Goal: Transaction & Acquisition: Download file/media

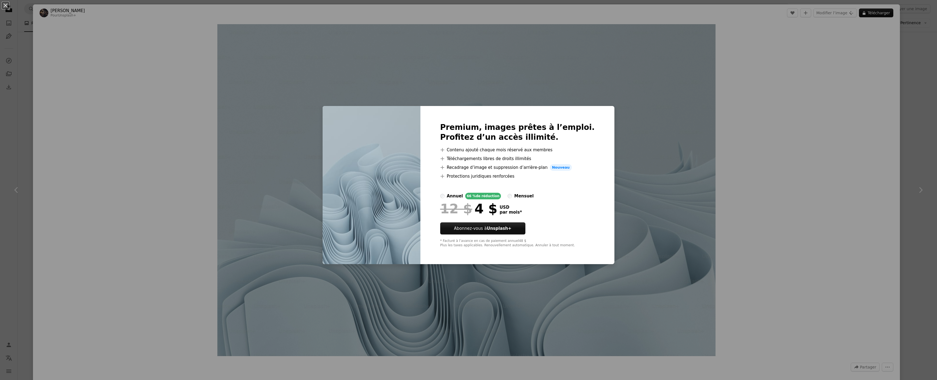
scroll to position [0, 115]
click at [143, 23] on div "An X shape Premium, images prêtes à l’emploi. Profitez d’un accès illimité. A p…" at bounding box center [468, 190] width 937 height 380
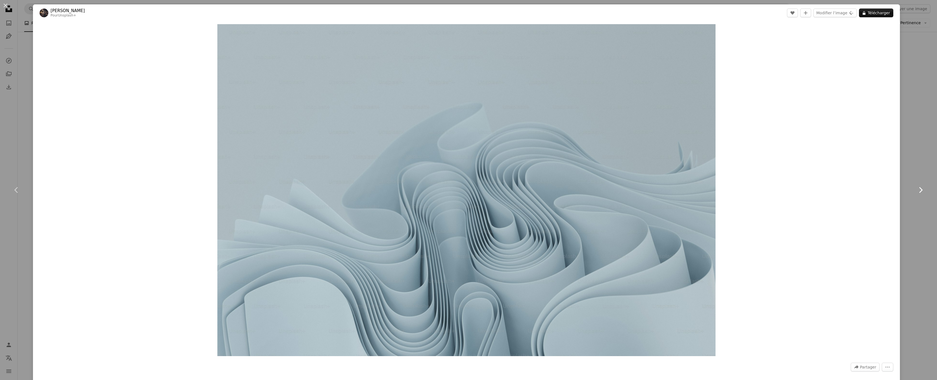
click at [917, 195] on link "Chevron right" at bounding box center [920, 190] width 33 height 53
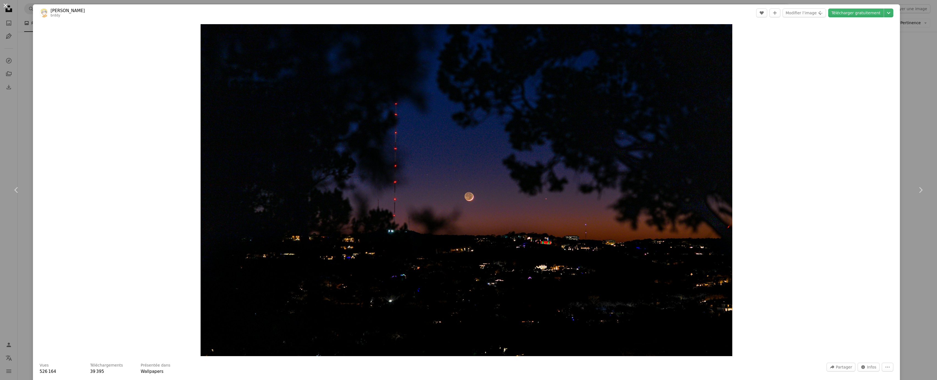
click at [3, 6] on button "An X shape" at bounding box center [5, 5] width 7 height 7
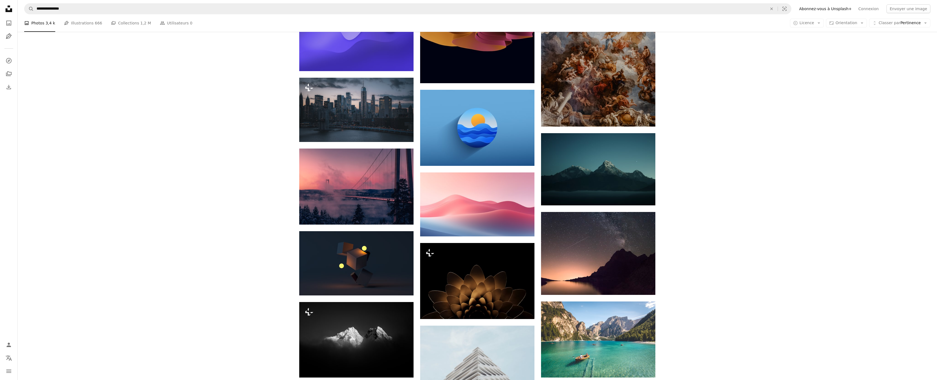
scroll to position [3271, 0]
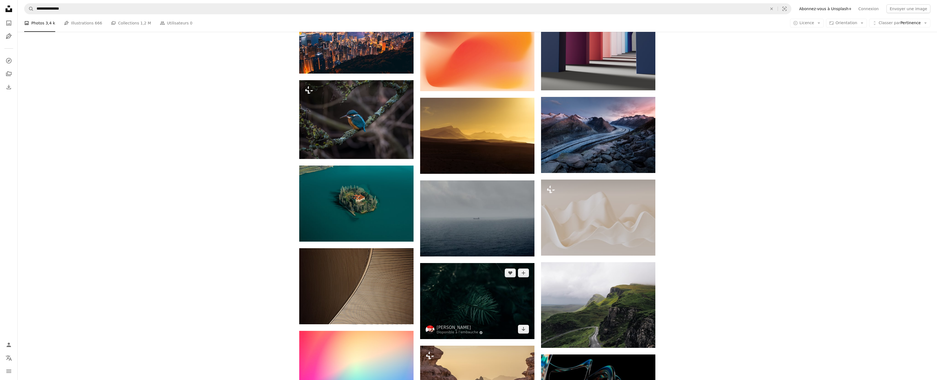
scroll to position [4707, 0]
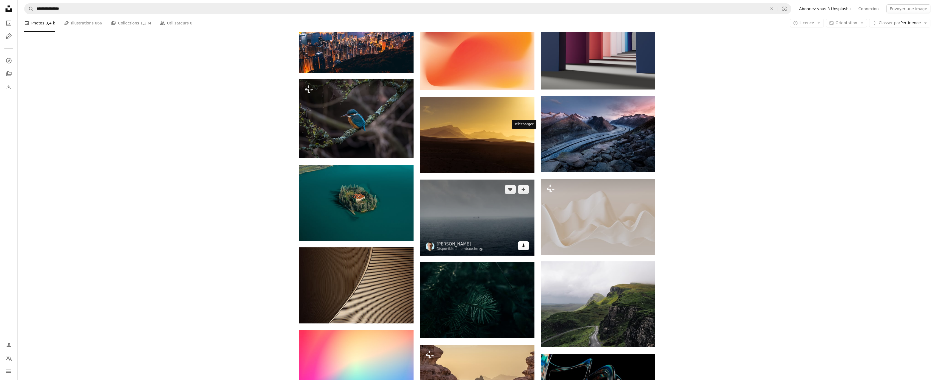
click at [524, 242] on icon "Arrow pointing down" at bounding box center [523, 245] width 4 height 7
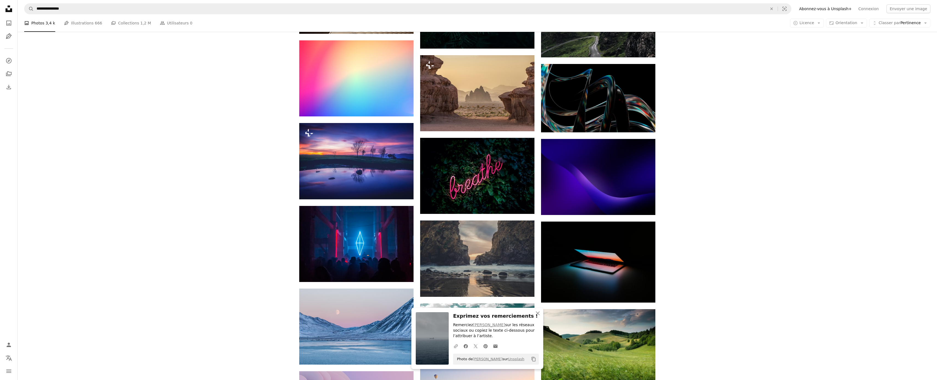
scroll to position [4997, 0]
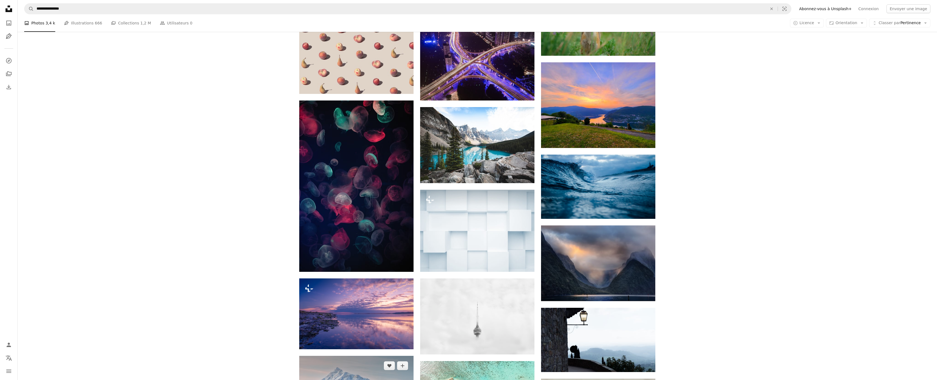
scroll to position [7833, 0]
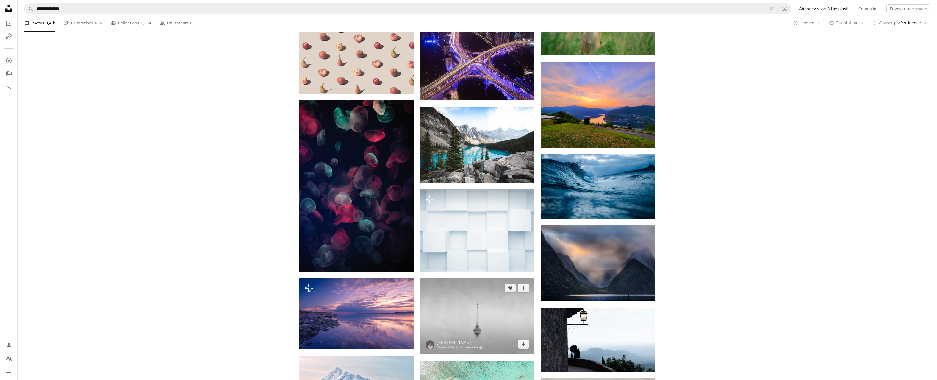
click at [455, 278] on img at bounding box center [477, 316] width 114 height 76
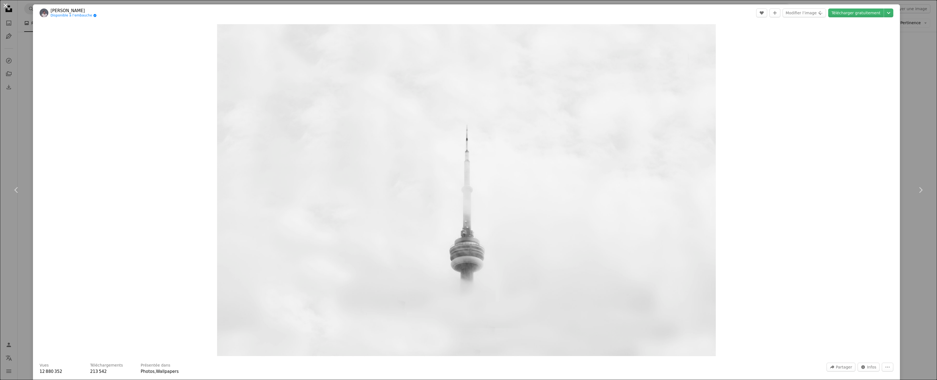
click at [5, 6] on button "An X shape" at bounding box center [5, 5] width 7 height 7
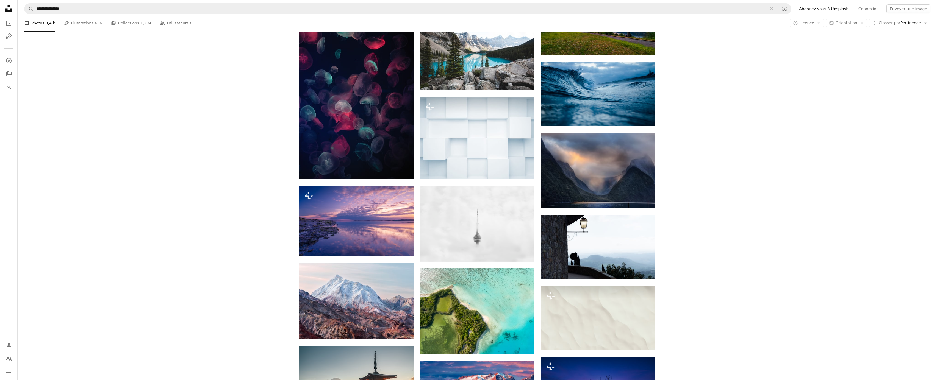
scroll to position [7896, 0]
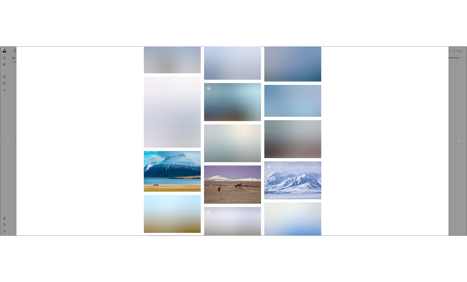
scroll to position [2618, 0]
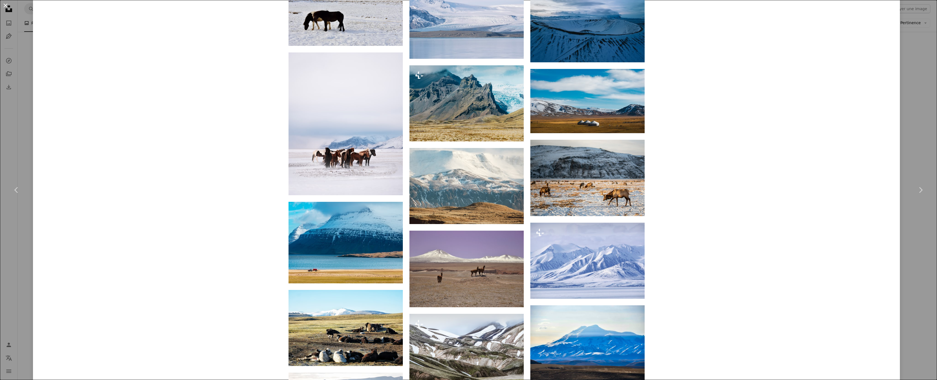
click at [6, 4] on button "An X shape" at bounding box center [5, 5] width 7 height 7
